Goal: Check status: Check status

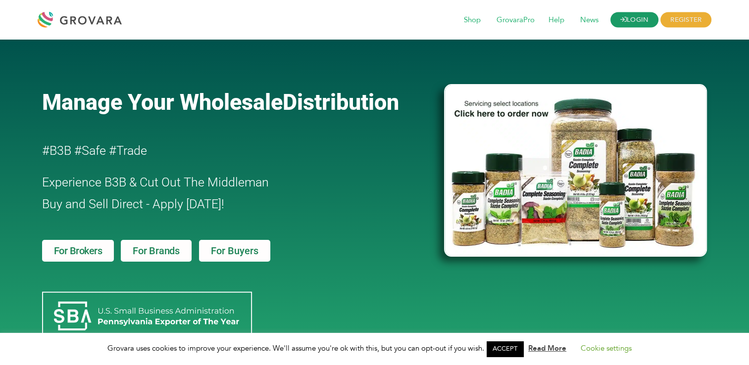
click at [630, 16] on link "LOGIN" at bounding box center [634, 19] width 49 height 15
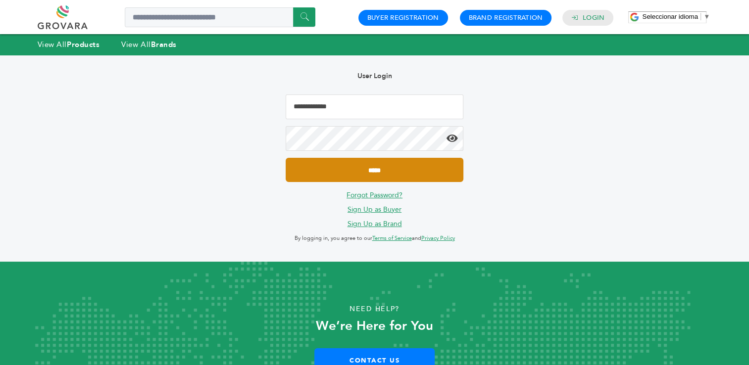
type input "**********"
click at [378, 171] on input "*****" at bounding box center [374, 170] width 177 height 24
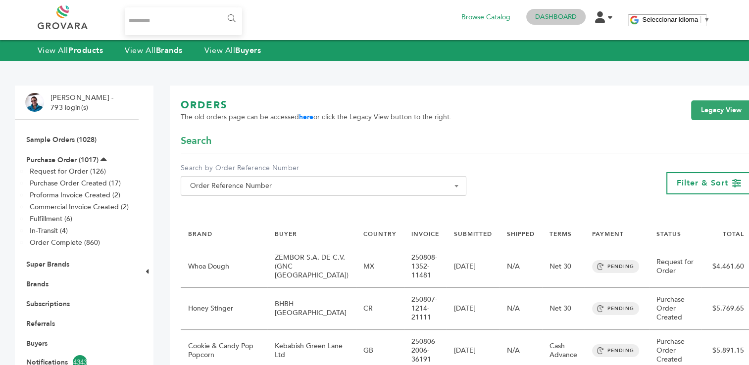
click at [551, 19] on link "Dashboard" at bounding box center [556, 16] width 42 height 9
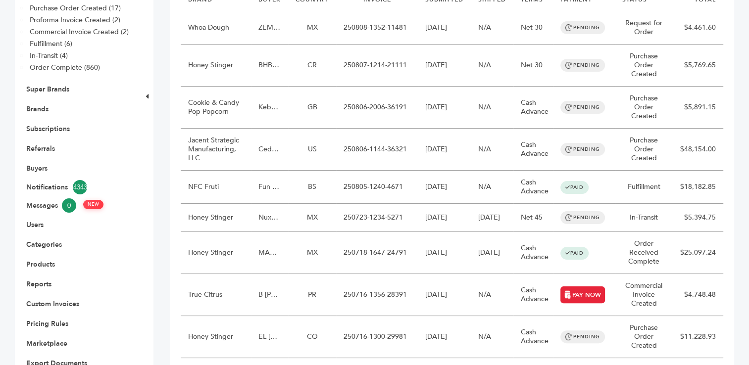
scroll to position [183, 0]
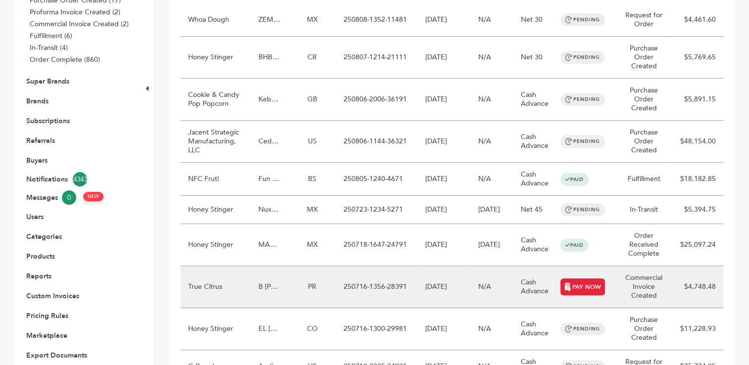
click at [345, 287] on td "250716-1356-28391" at bounding box center [377, 287] width 82 height 42
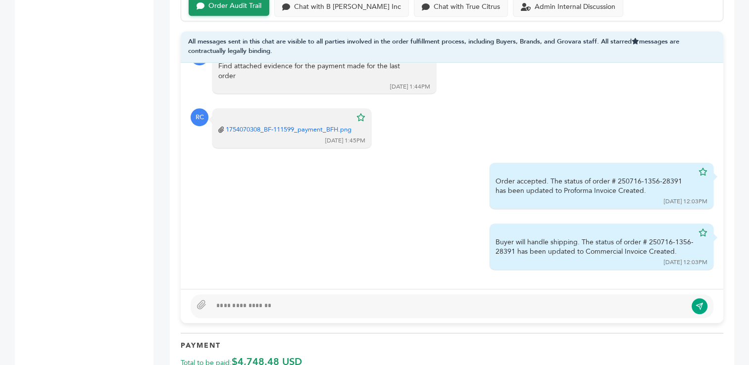
scroll to position [678, 0]
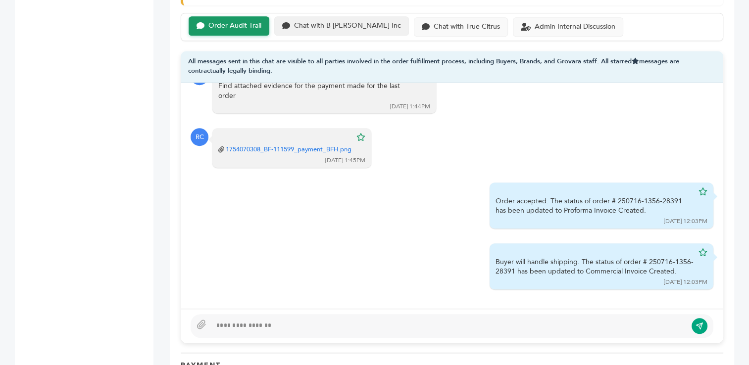
click at [333, 22] on div "Chat with B [PERSON_NAME] Inc" at bounding box center [347, 26] width 107 height 8
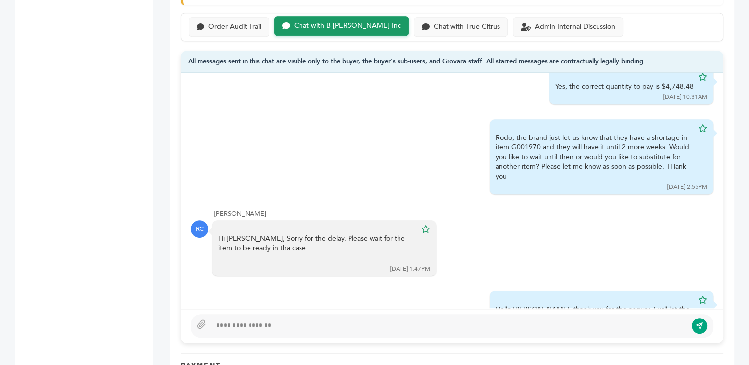
scroll to position [369, 0]
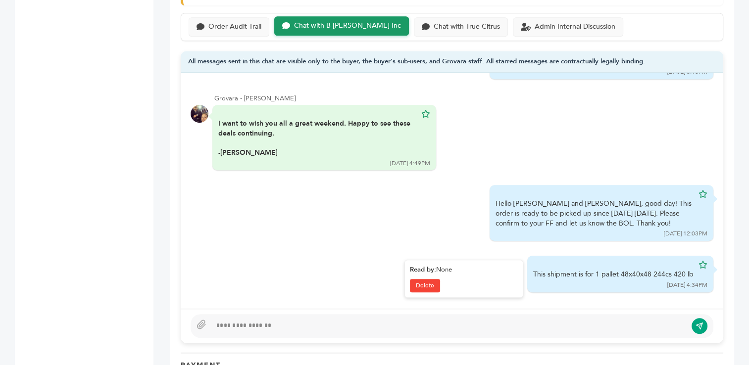
drag, startPoint x: 590, startPoint y: 263, endPoint x: 686, endPoint y: 264, distance: 96.1
click at [686, 270] on div "This shipment is for 1 pallet 48x40x48 244cs 420 lb" at bounding box center [613, 275] width 160 height 10
copy div "1 pallet 48x40x48 244cs 420 lb"
